Goal: Task Accomplishment & Management: Manage account settings

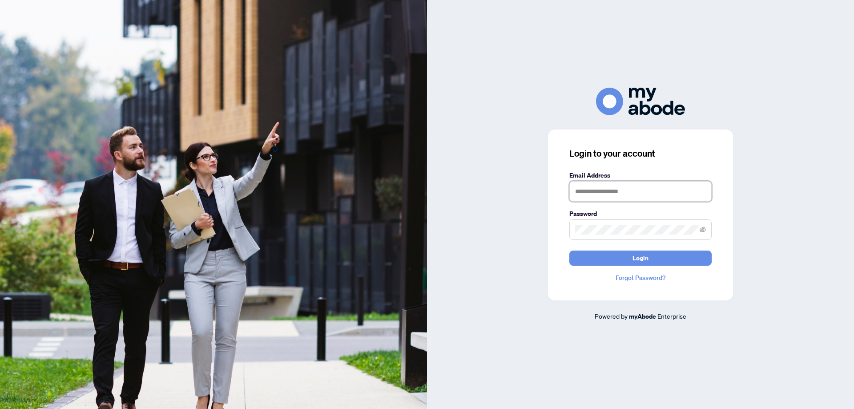
click at [596, 200] on input "text" at bounding box center [640, 191] width 142 height 20
type input "**********"
click at [605, 258] on button "Login" at bounding box center [640, 257] width 142 height 15
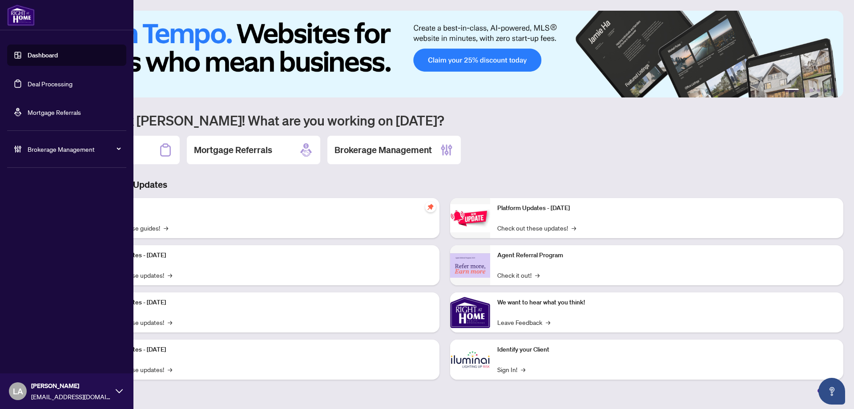
click at [67, 88] on link "Deal Processing" at bounding box center [50, 84] width 45 height 8
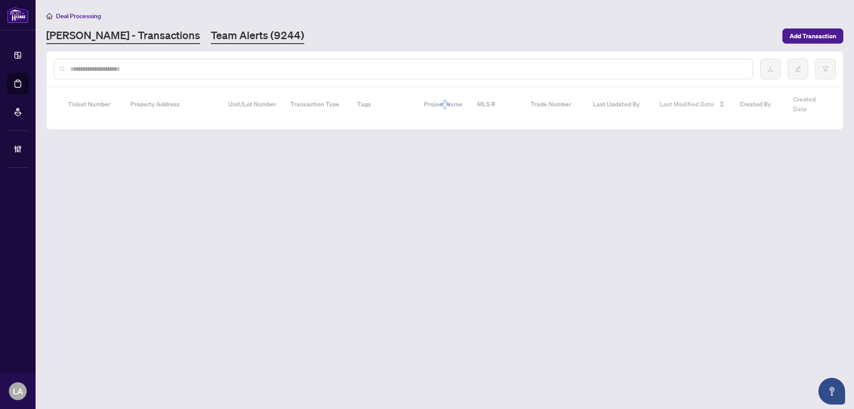
click at [211, 41] on link "Team Alerts (9244)" at bounding box center [257, 36] width 93 height 16
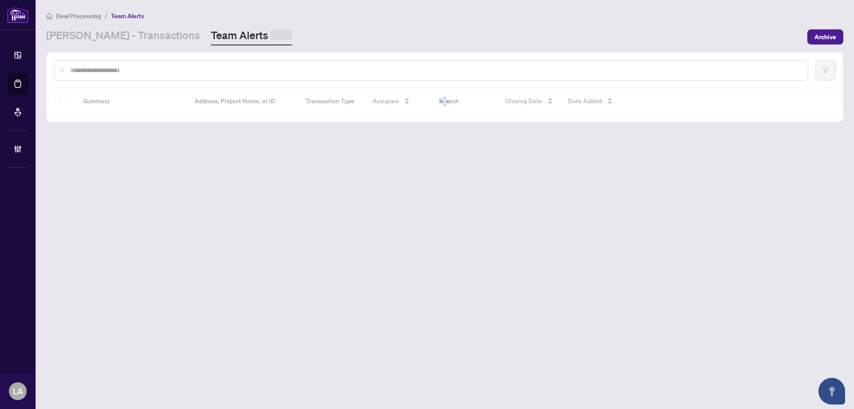
click at [116, 71] on input "text" at bounding box center [435, 70] width 730 height 10
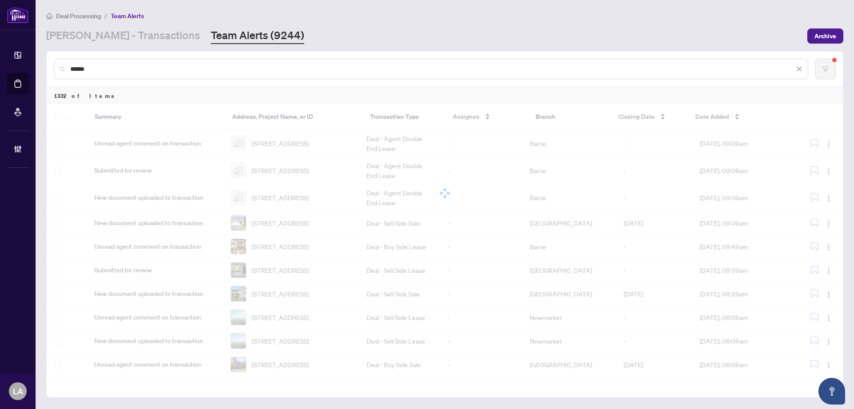
type input "******"
drag, startPoint x: 119, startPoint y: 74, endPoint x: 68, endPoint y: 60, distance: 53.5
click at [66, 60] on div "******" at bounding box center [431, 69] width 754 height 20
drag, startPoint x: 171, startPoint y: 75, endPoint x: 48, endPoint y: 56, distance: 124.2
click at [39, 55] on main "Deal Processing / Team Alerts [PERSON_NAME] - Transactions Team Alerts (9244) A…" at bounding box center [445, 204] width 819 height 409
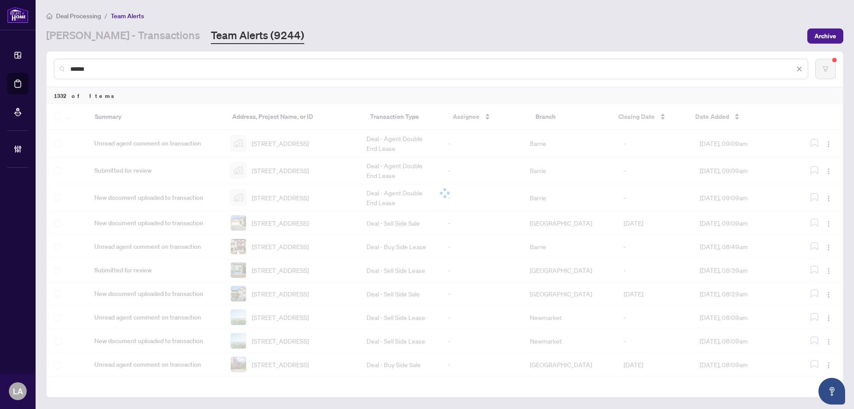
drag, startPoint x: 136, startPoint y: 69, endPoint x: 126, endPoint y: 69, distance: 9.8
click at [132, 69] on input "******" at bounding box center [432, 69] width 724 height 10
click at [126, 69] on input "******" at bounding box center [432, 69] width 724 height 10
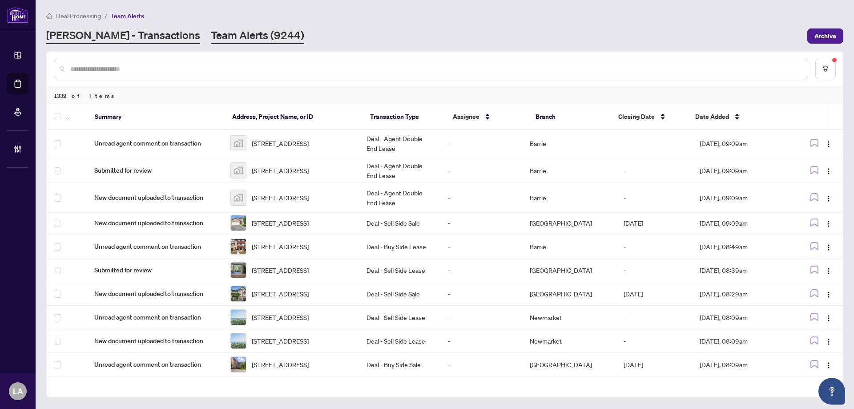
click at [98, 36] on link "[PERSON_NAME] - Transactions" at bounding box center [123, 36] width 154 height 16
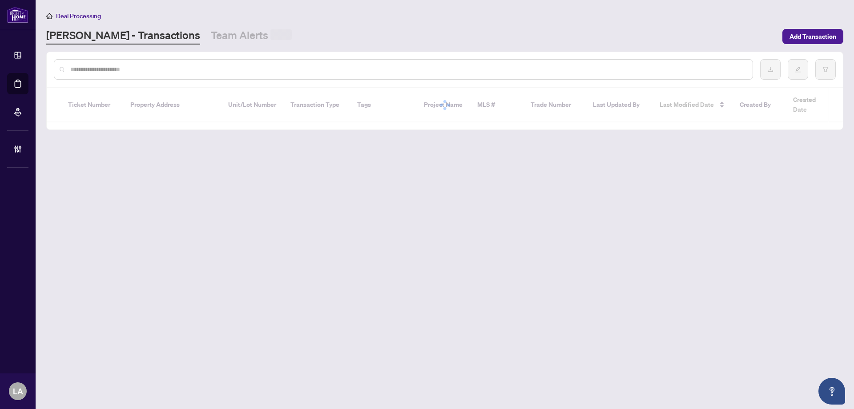
click at [97, 69] on input "text" at bounding box center [407, 70] width 675 height 10
paste input "*********"
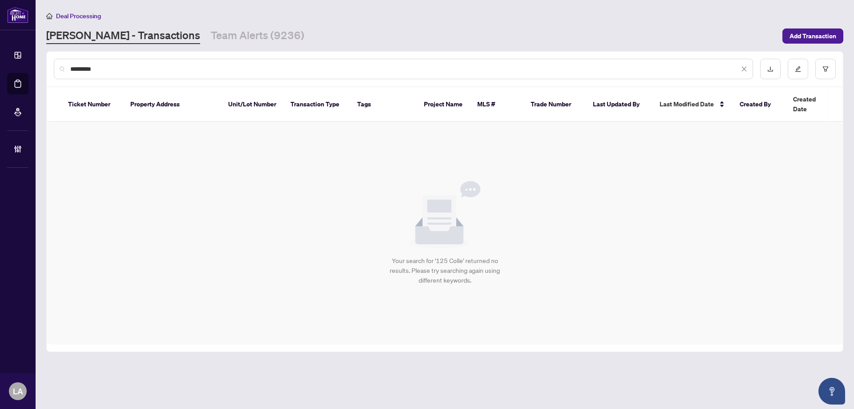
drag, startPoint x: 109, startPoint y: 65, endPoint x: 45, endPoint y: 68, distance: 64.6
click at [45, 68] on main "Deal Processing [PERSON_NAME] - Transactions Team Alerts (9236) Add Transaction…" at bounding box center [445, 204] width 819 height 409
paste input "*****"
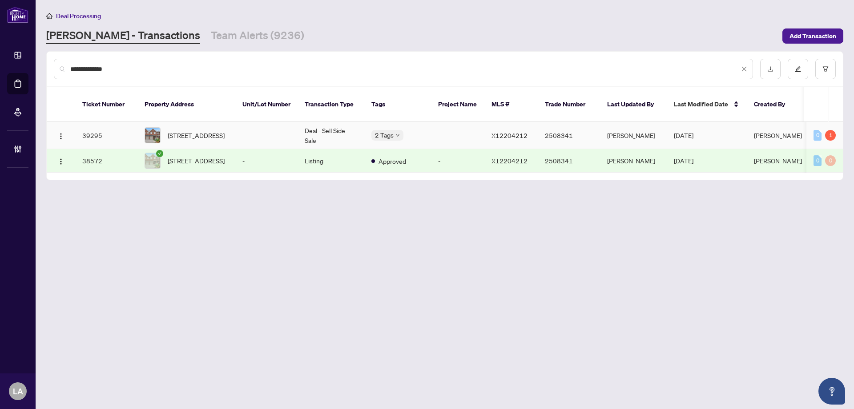
type input "**********"
click at [235, 129] on td "-" at bounding box center [266, 135] width 62 height 27
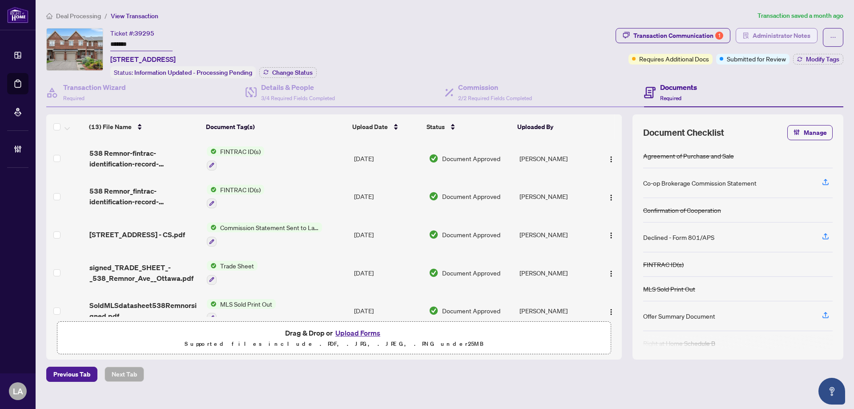
click at [788, 36] on span "Administrator Notes" at bounding box center [782, 35] width 58 height 14
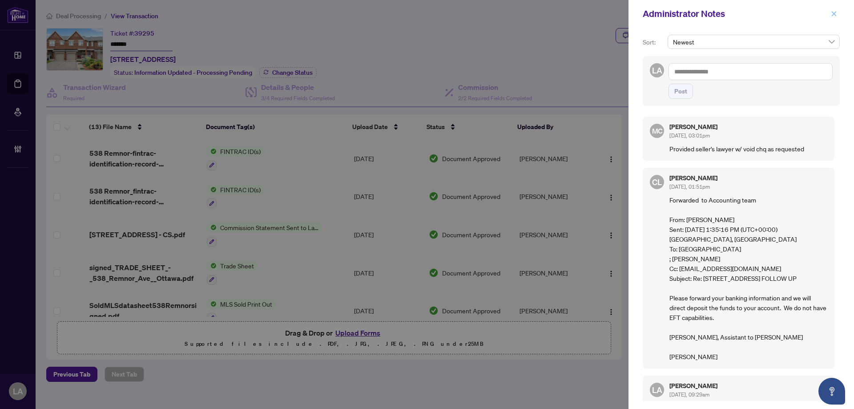
click at [833, 16] on icon "close" at bounding box center [834, 13] width 5 height 5
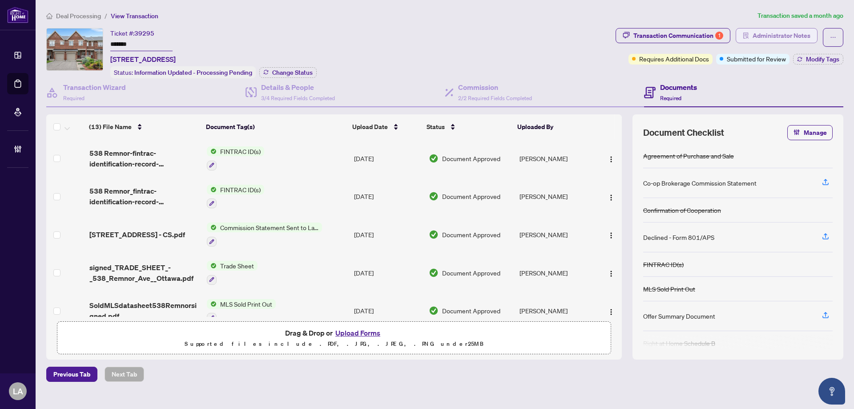
click at [768, 42] on span "Administrator Notes" at bounding box center [782, 35] width 58 height 14
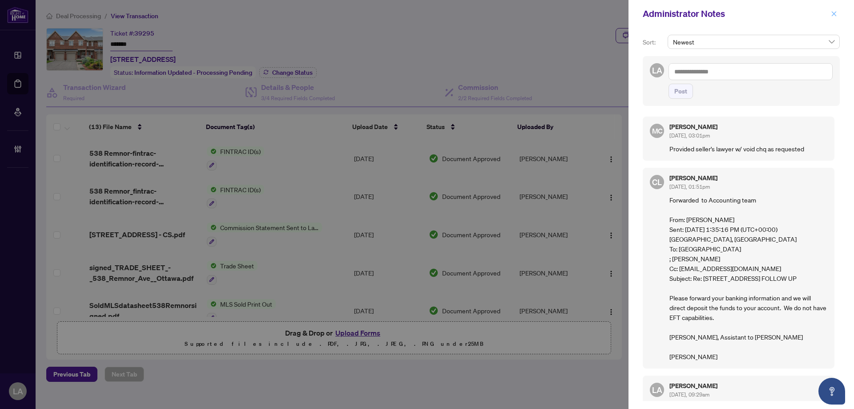
click at [834, 15] on icon "close" at bounding box center [834, 14] width 6 height 6
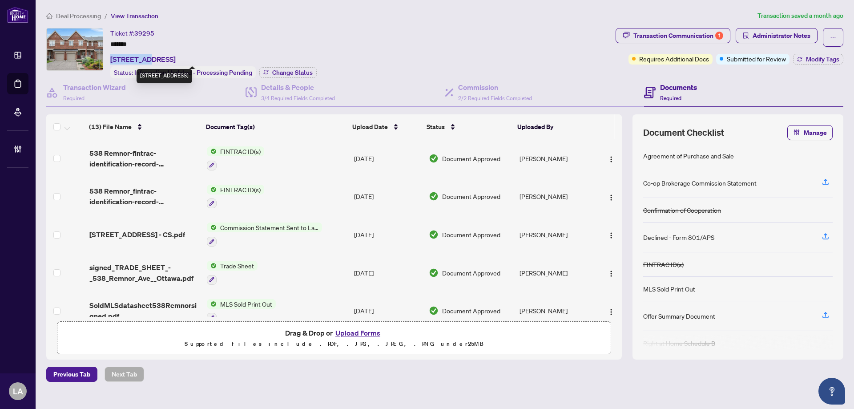
copy span "538 Remnor"
drag, startPoint x: 112, startPoint y: 60, endPoint x: 149, endPoint y: 59, distance: 37.8
click at [149, 59] on span "[STREET_ADDRESS]" at bounding box center [142, 59] width 65 height 11
drag, startPoint x: 773, startPoint y: 60, endPoint x: 770, endPoint y: 33, distance: 26.4
click at [772, 59] on span "Submitted for Review" at bounding box center [756, 59] width 59 height 10
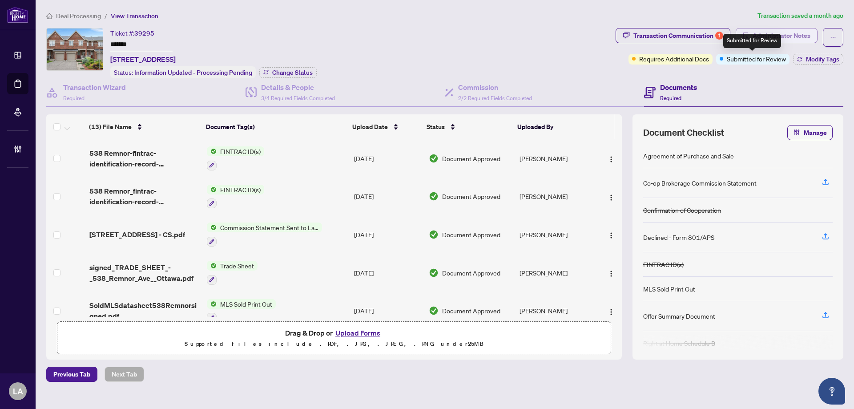
click at [770, 33] on span "Administrator Notes" at bounding box center [782, 35] width 58 height 14
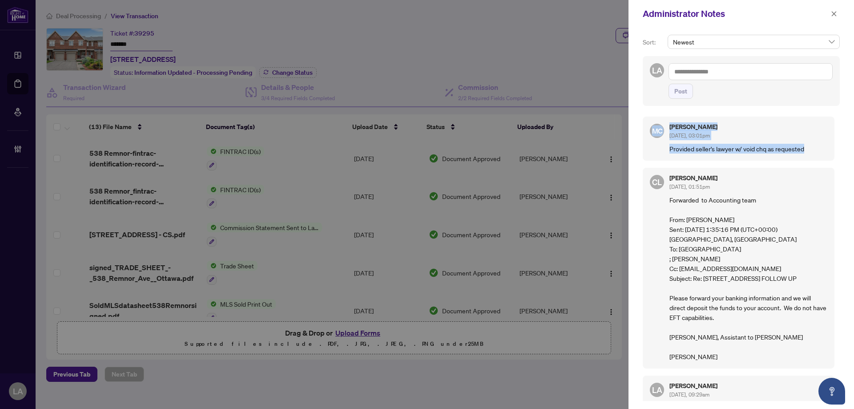
drag, startPoint x: 815, startPoint y: 151, endPoint x: 643, endPoint y: 121, distance: 173.8
click at [643, 121] on div "MC [PERSON_NAME] [DATE], 03:01pm Provided seller's lawyer w/ void chq as reques…" at bounding box center [739, 139] width 192 height 44
click at [647, 118] on div "MC [PERSON_NAME] [DATE], 03:01pm Provided seller's lawyer w/ void chq as reques…" at bounding box center [739, 139] width 192 height 44
drag, startPoint x: 649, startPoint y: 118, endPoint x: 854, endPoint y: 165, distance: 210.5
click at [854, 165] on div "Sort: Newest LA Post MC [PERSON_NAME] [DATE], 03:01pm Provided seller's lawyer …" at bounding box center [742, 218] width 226 height 381
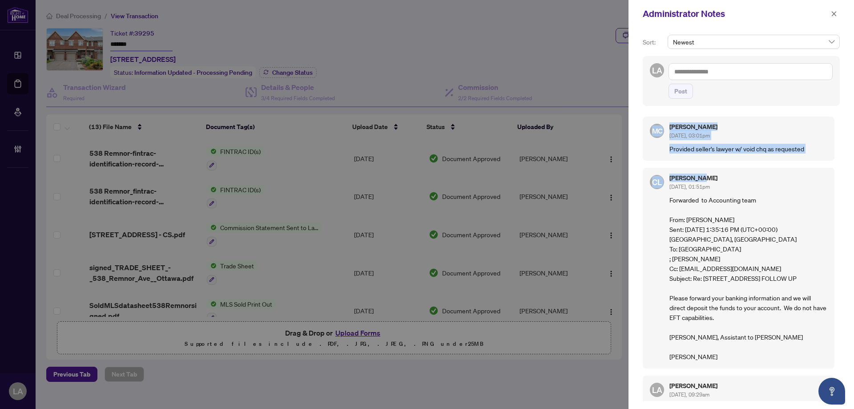
click at [854, 165] on div "Sort: Newest LA Post MC [PERSON_NAME] [DATE], 03:01pm Provided seller's lawyer …" at bounding box center [742, 218] width 226 height 381
drag, startPoint x: 854, startPoint y: 165, endPoint x: 643, endPoint y: 120, distance: 215.4
click at [643, 120] on div "Sort: Newest LA Post MC [PERSON_NAME] [DATE], 03:01pm Provided seller's lawyer …" at bounding box center [742, 218] width 226 height 381
click at [643, 120] on div "MC [PERSON_NAME] [DATE], 03:01pm Provided seller's lawyer w/ void chq as reques…" at bounding box center [739, 139] width 192 height 44
click at [835, 14] on icon "close" at bounding box center [834, 14] width 6 height 6
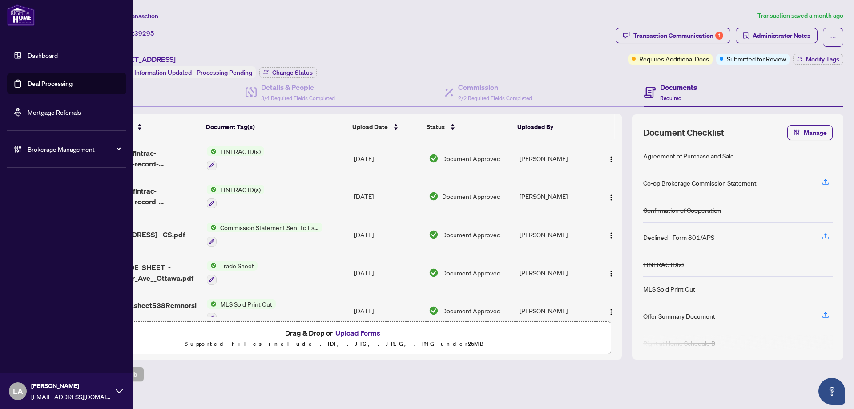
click at [28, 83] on link "Deal Processing" at bounding box center [50, 84] width 45 height 8
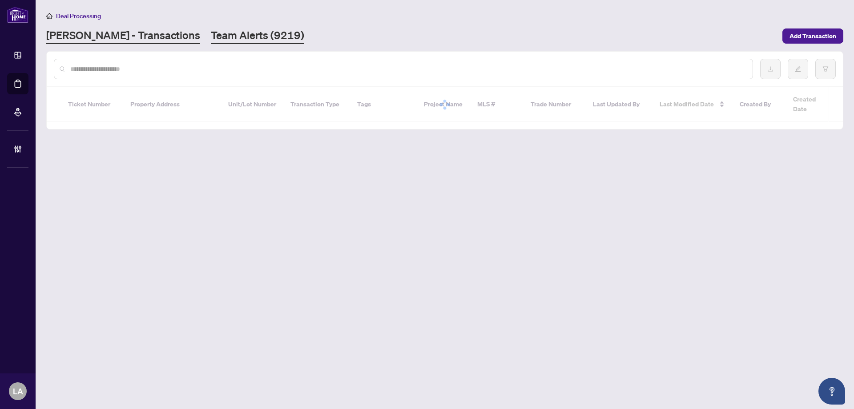
click at [211, 29] on link "Team Alerts (9219)" at bounding box center [257, 36] width 93 height 16
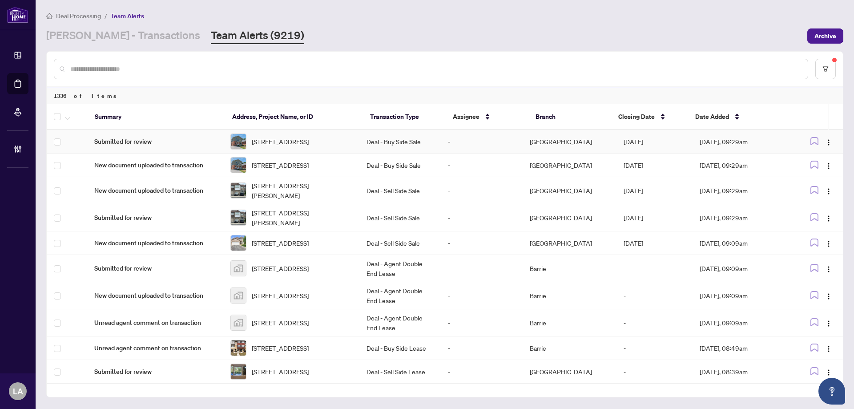
click at [402, 147] on td "Deal - Buy Side Sale" at bounding box center [400, 142] width 82 height 24
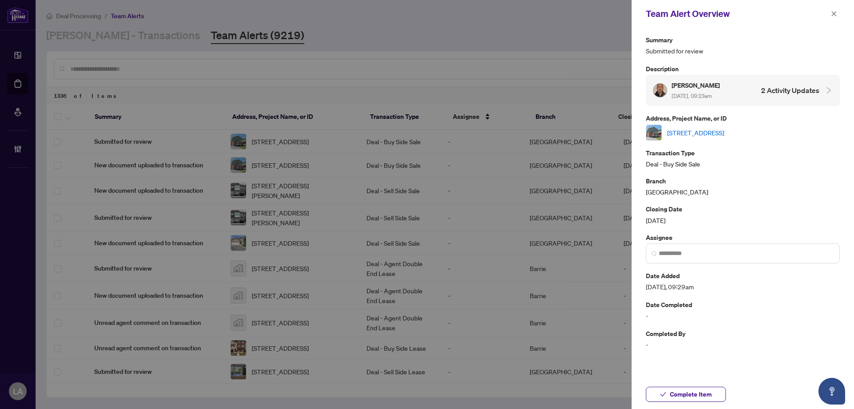
click at [691, 135] on link "[STREET_ADDRESS]" at bounding box center [695, 133] width 57 height 10
click at [831, 17] on icon "close" at bounding box center [834, 14] width 6 height 6
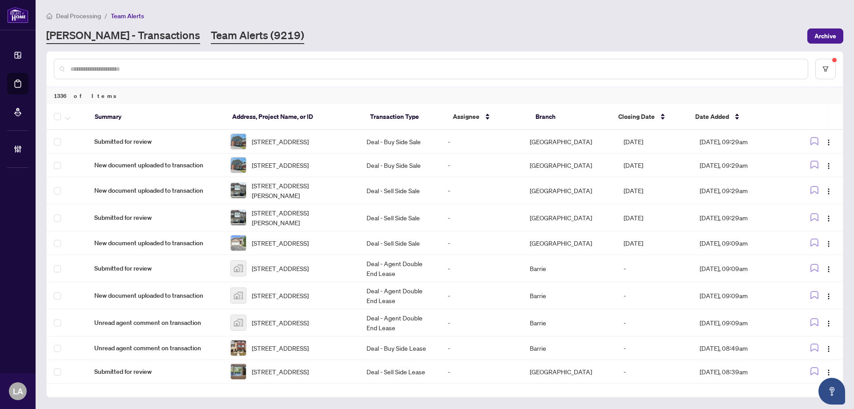
click at [87, 31] on link "[PERSON_NAME] - Transactions" at bounding box center [123, 36] width 154 height 16
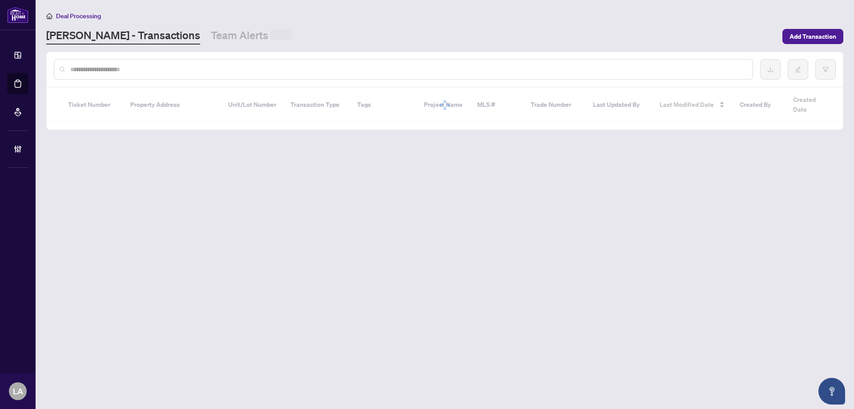
click at [105, 68] on input "text" at bounding box center [407, 70] width 675 height 10
paste input "**********"
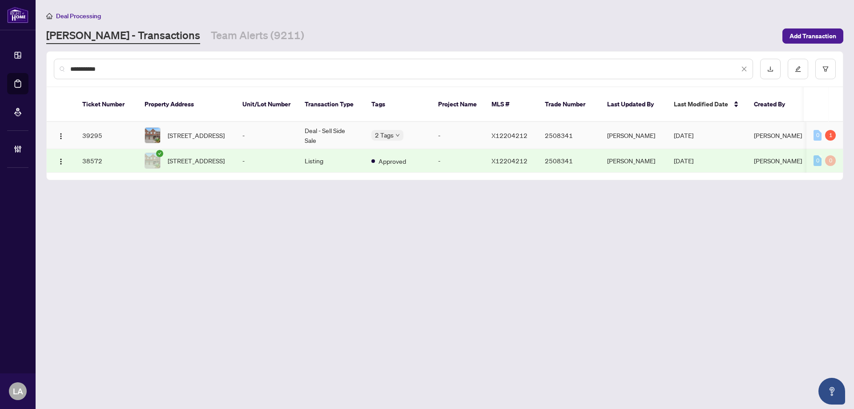
type input "**********"
click at [228, 122] on td "[STREET_ADDRESS]" at bounding box center [186, 135] width 98 height 27
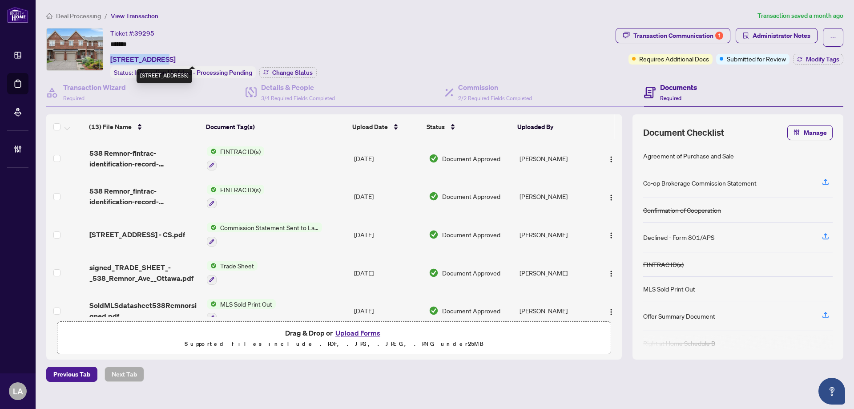
drag, startPoint x: 111, startPoint y: 59, endPoint x: 164, endPoint y: 56, distance: 53.0
click at [164, 56] on span "[STREET_ADDRESS]" at bounding box center [142, 59] width 65 height 11
copy span "[STREET_ADDRESS]"
click at [121, 42] on input "*******" at bounding box center [141, 44] width 62 height 13
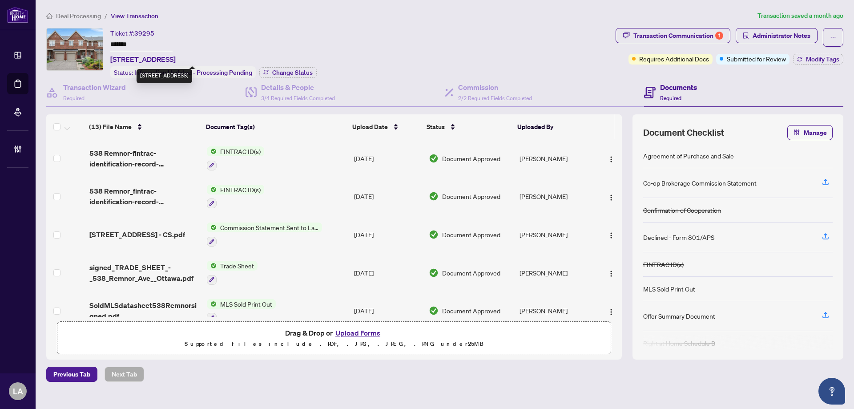
click at [158, 46] on input "*******" at bounding box center [141, 44] width 62 height 13
click at [106, 71] on div "Ticket #: 39295 ******* [STREET_ADDRESS] Status: Information Updated - Processi…" at bounding box center [329, 53] width 566 height 50
click at [829, 38] on button "button" at bounding box center [833, 37] width 20 height 19
click at [815, 54] on span "Transaction Permissions" at bounding box center [802, 57] width 68 height 10
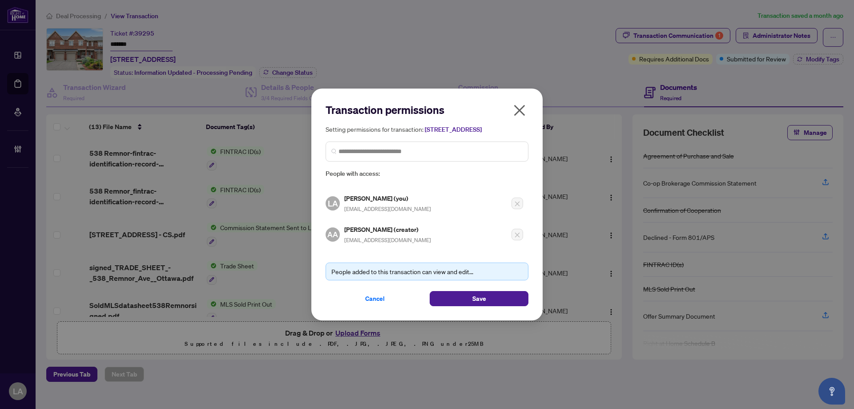
click at [352, 243] on span "[EMAIL_ADDRESS][DOMAIN_NAME]" at bounding box center [387, 240] width 87 height 7
copy div "[EMAIL_ADDRESS][DOMAIN_NAME]"
click at [518, 97] on div "Transaction permissions Setting permissions for transaction: [STREET_ADDRESS] P…" at bounding box center [426, 205] width 231 height 232
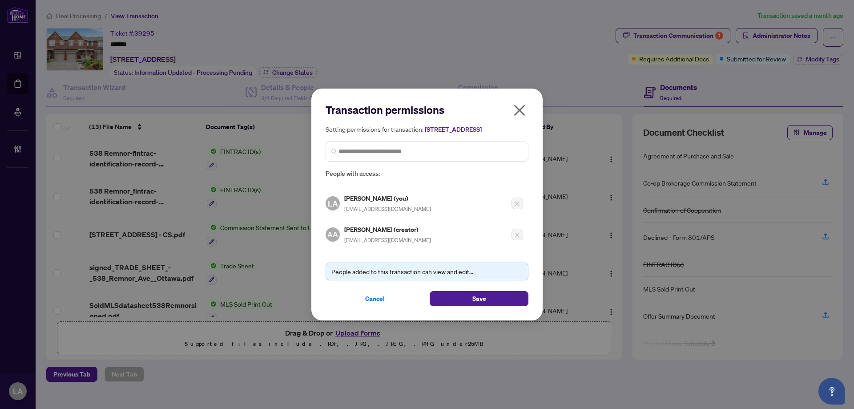
click at [525, 103] on icon "close" at bounding box center [519, 110] width 14 height 14
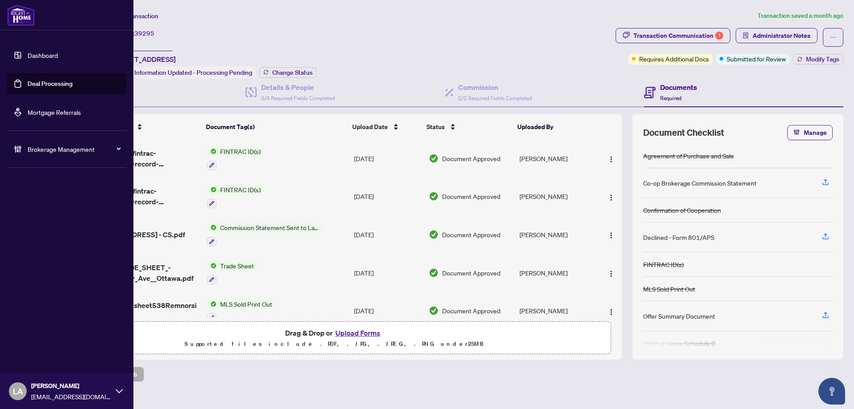
click at [28, 86] on link "Deal Processing" at bounding box center [50, 84] width 45 height 8
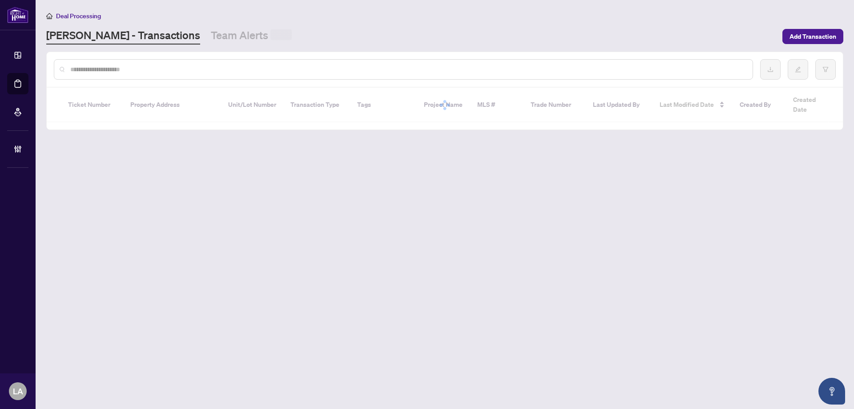
click at [186, 61] on div at bounding box center [403, 69] width 699 height 20
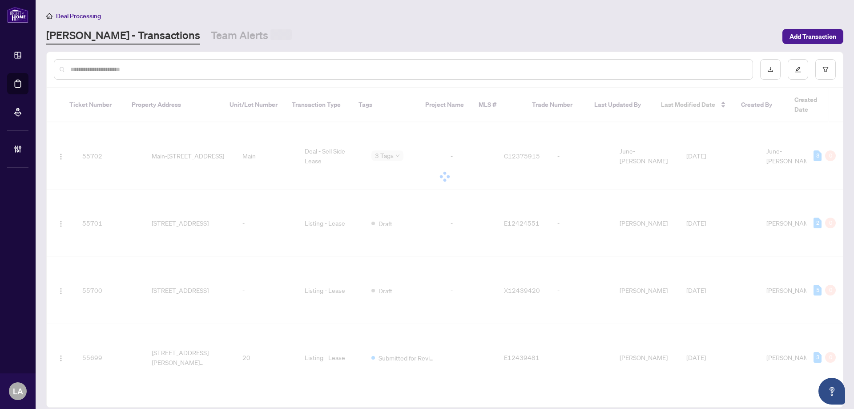
click at [182, 69] on input "text" at bounding box center [407, 70] width 675 height 10
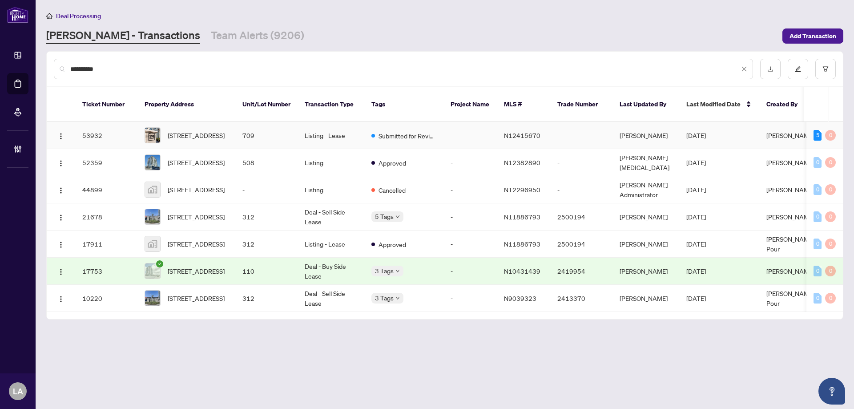
type input "**********"
click at [234, 122] on td "[STREET_ADDRESS]" at bounding box center [186, 135] width 98 height 27
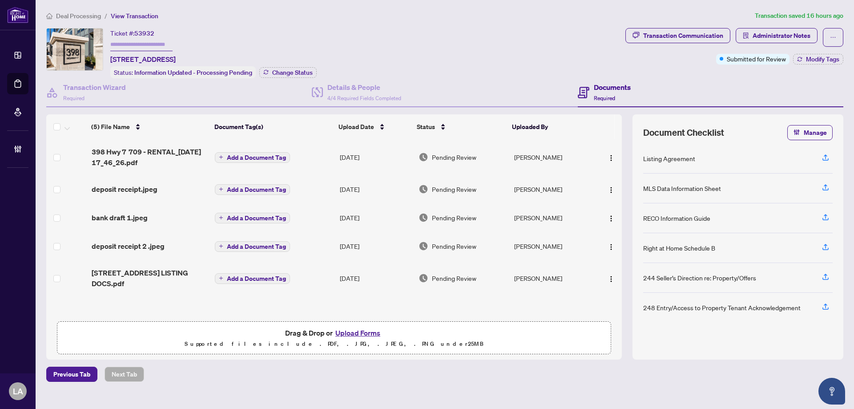
click at [187, 266] on td "[STREET_ADDRESS] LISTING DOCS.pdf" at bounding box center [150, 278] width 124 height 36
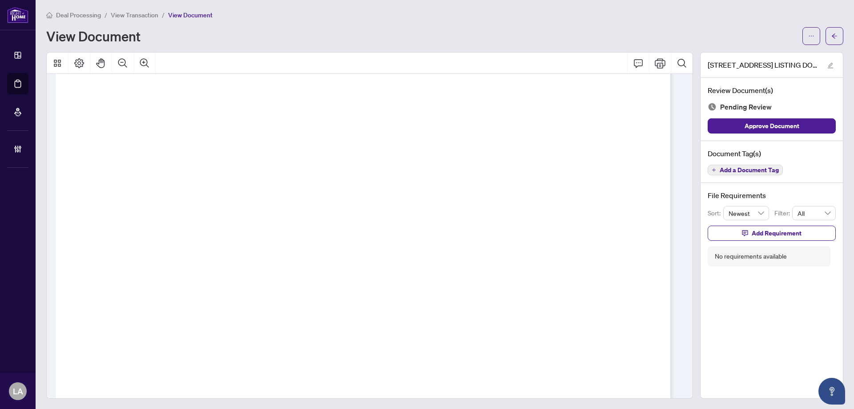
scroll to position [24193, 0]
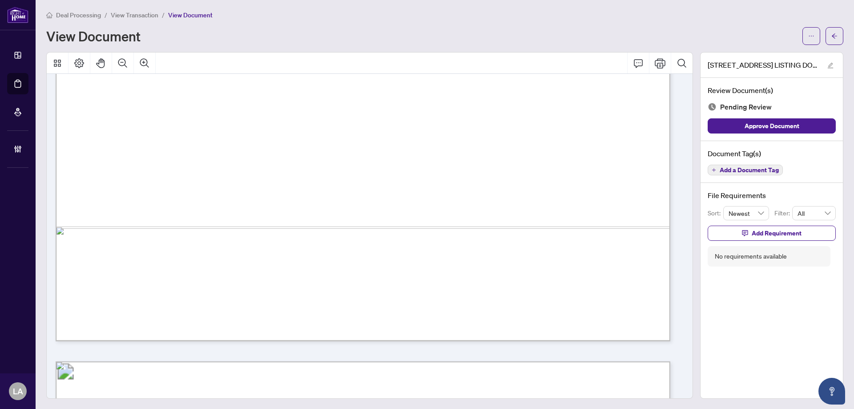
click at [133, 15] on span "View Transaction" at bounding box center [135, 15] width 48 height 8
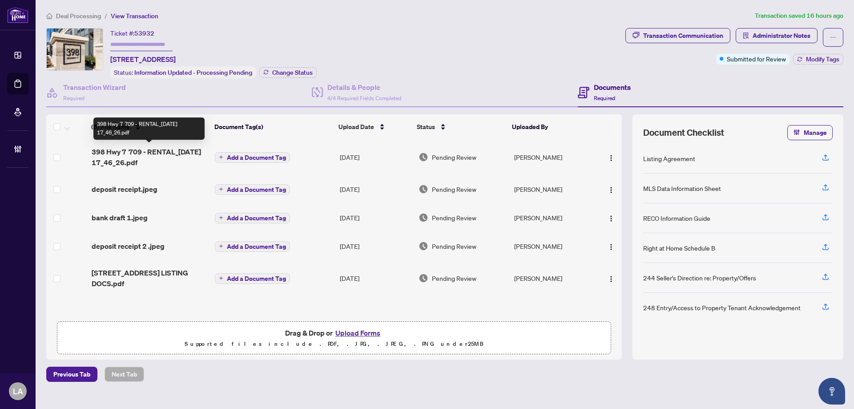
click at [173, 161] on span "398 Hwy 7 709 - RENTAL_[DATE] 17_46_26.pdf" at bounding box center [150, 156] width 117 height 21
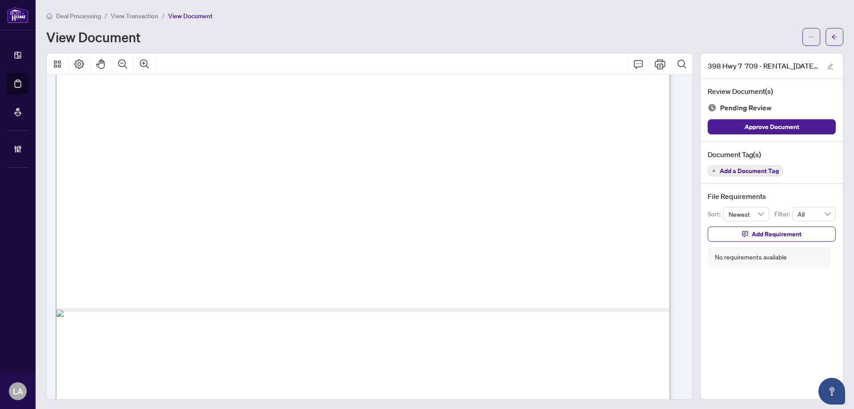
scroll to position [10324, 0]
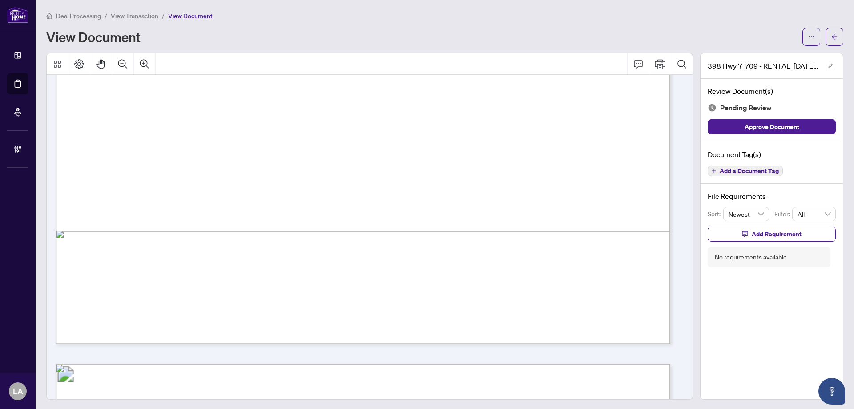
click at [130, 20] on div "Deal Processing / View Transaction / View Document View Document" at bounding box center [444, 28] width 797 height 35
click at [132, 16] on span "View Transaction" at bounding box center [135, 16] width 48 height 8
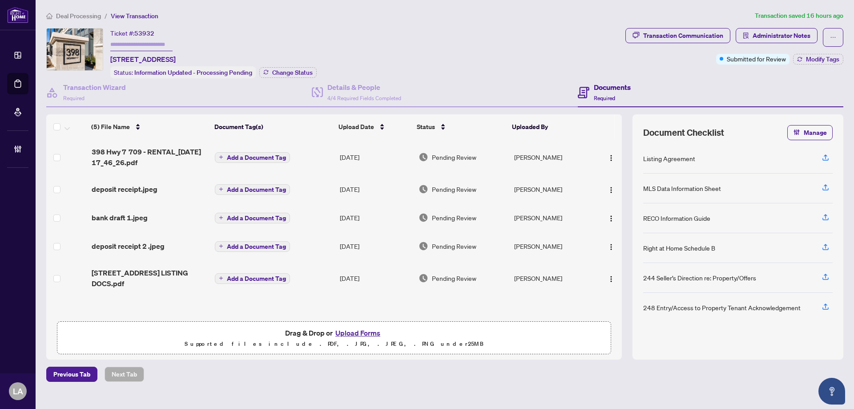
drag, startPoint x: 110, startPoint y: 33, endPoint x: 197, endPoint y: 34, distance: 86.3
click at [176, 34] on div "Ticket #: 53932 [STREET_ADDRESS]" at bounding box center [142, 46] width 65 height 36
drag, startPoint x: 109, startPoint y: 31, endPoint x: 197, endPoint y: 36, distance: 88.2
click at [197, 36] on div "Ticket #: 53932 [STREET_ADDRESS] Status: Information Updated - Processing Pendi…" at bounding box center [334, 53] width 576 height 50
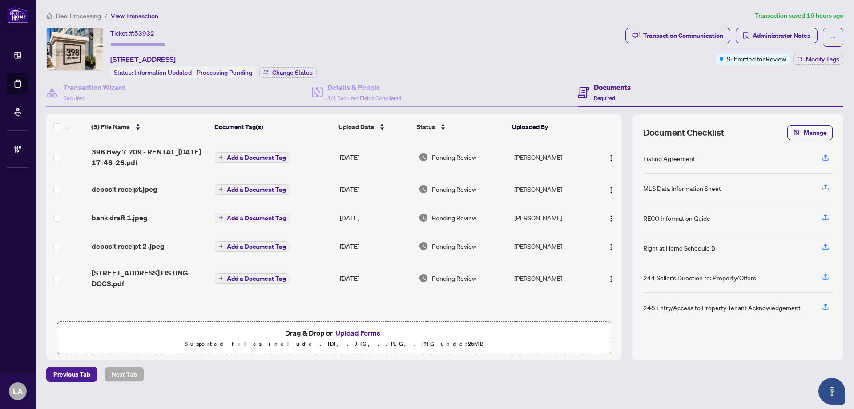
click at [176, 36] on div "Ticket #: 53932 [STREET_ADDRESS]" at bounding box center [142, 46] width 65 height 36
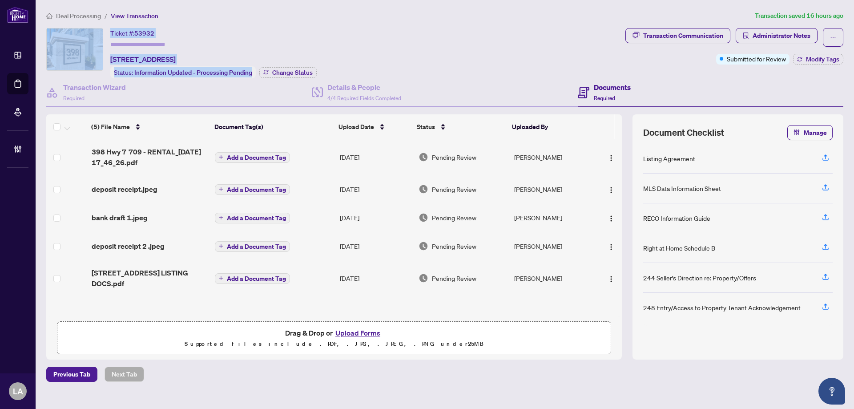
drag, startPoint x: 237, startPoint y: 48, endPoint x: 94, endPoint y: 44, distance: 143.3
click at [94, 44] on div "Ticket #: 53932 [STREET_ADDRESS] Status: Information Updated - Processing Pendi…" at bounding box center [334, 53] width 576 height 50
click at [117, 34] on div "Ticket #: 53932" at bounding box center [132, 33] width 44 height 10
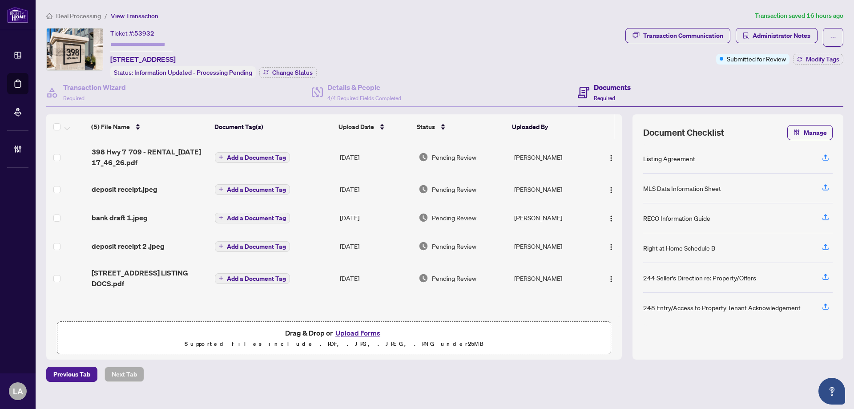
drag, startPoint x: 114, startPoint y: 31, endPoint x: 158, endPoint y: 30, distance: 44.5
click at [116, 31] on div "Ticket #: 53932" at bounding box center [132, 33] width 44 height 10
drag, startPoint x: 187, startPoint y: 30, endPoint x: 124, endPoint y: 25, distance: 63.8
click at [124, 25] on div "Deal Processing / View Transaction Transaction saved 16 hours ago Ticket #: 539…" at bounding box center [445, 196] width 804 height 371
click at [116, 28] on div "Ticket #: 53932" at bounding box center [132, 33] width 44 height 10
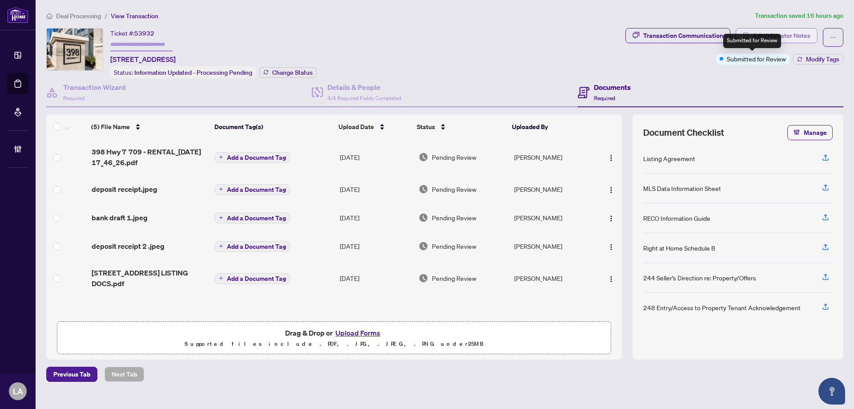
click at [776, 35] on div "Submitted for Review" at bounding box center [752, 41] width 58 height 14
click at [783, 44] on span "Administrator Notes" at bounding box center [777, 37] width 82 height 19
click at [786, 40] on span "Administrator Notes" at bounding box center [782, 35] width 58 height 14
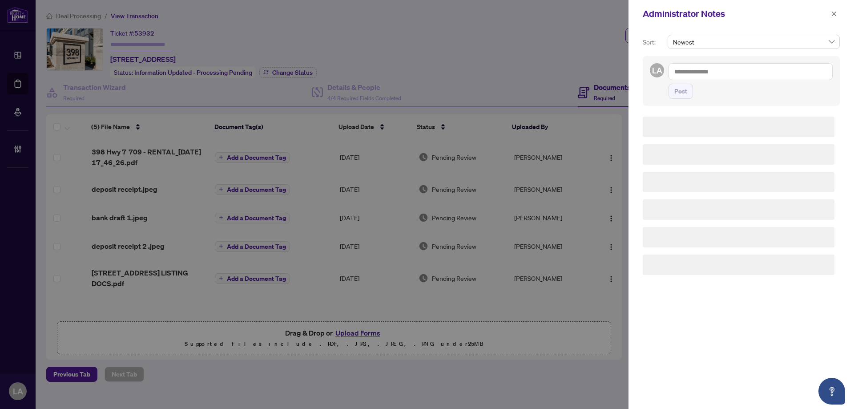
click at [765, 53] on div "Newest" at bounding box center [754, 45] width 176 height 21
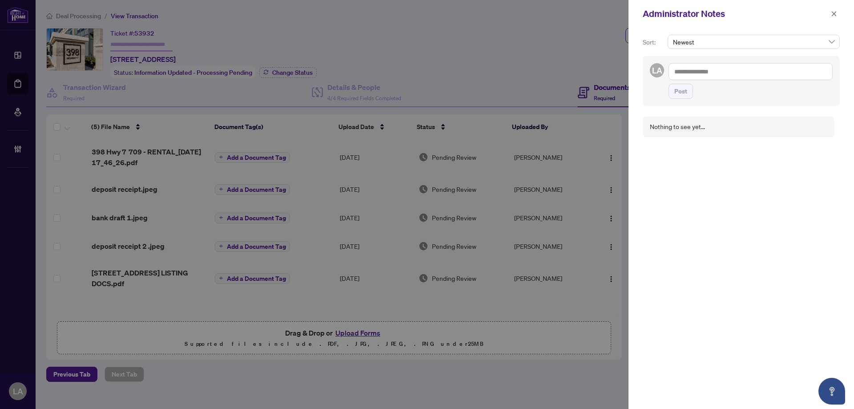
click at [746, 73] on textarea at bounding box center [751, 71] width 164 height 17
click at [750, 76] on b "Account" at bounding box center [762, 78] width 24 height 8
click at [767, 73] on textarea "**********" at bounding box center [751, 71] width 164 height 17
type textarea "**********"
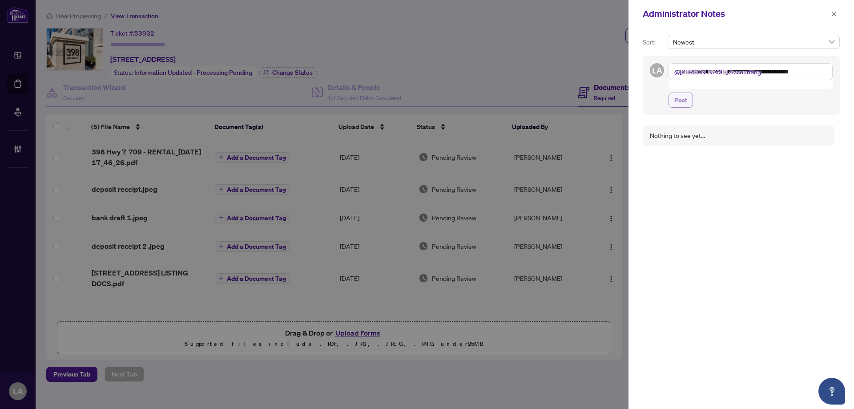
click at [669, 95] on button "Post" at bounding box center [681, 100] width 24 height 15
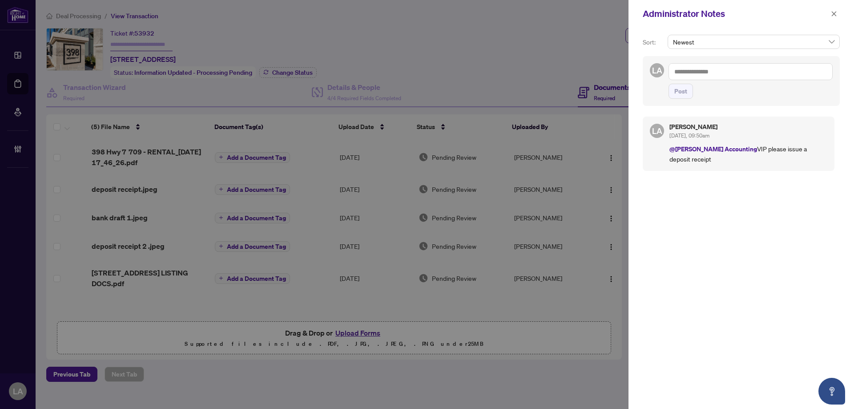
click at [712, 85] on span "Post" at bounding box center [751, 91] width 164 height 15
click at [715, 68] on textarea at bounding box center [751, 71] width 164 height 17
click at [724, 77] on span "Deal s Central" at bounding box center [710, 78] width 37 height 8
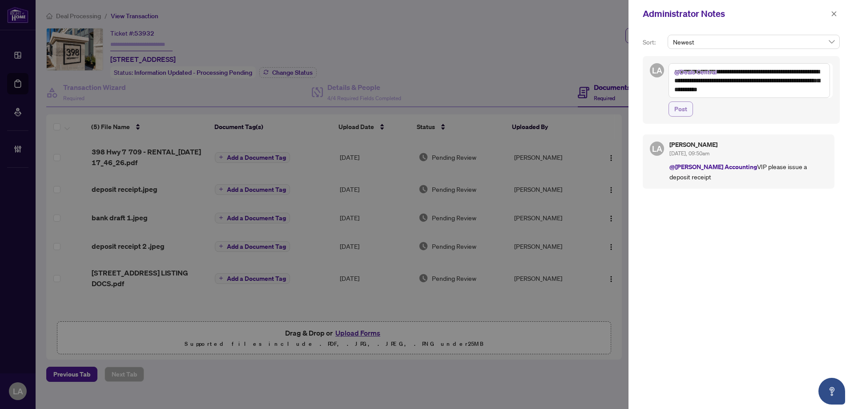
type textarea "**********"
click at [685, 112] on span "Post" at bounding box center [680, 109] width 13 height 14
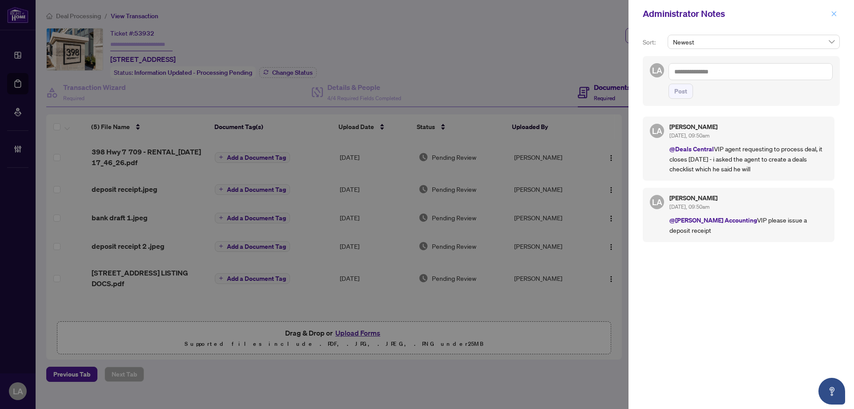
click at [831, 14] on icon "close" at bounding box center [834, 14] width 6 height 6
